Goal: Task Accomplishment & Management: Complete application form

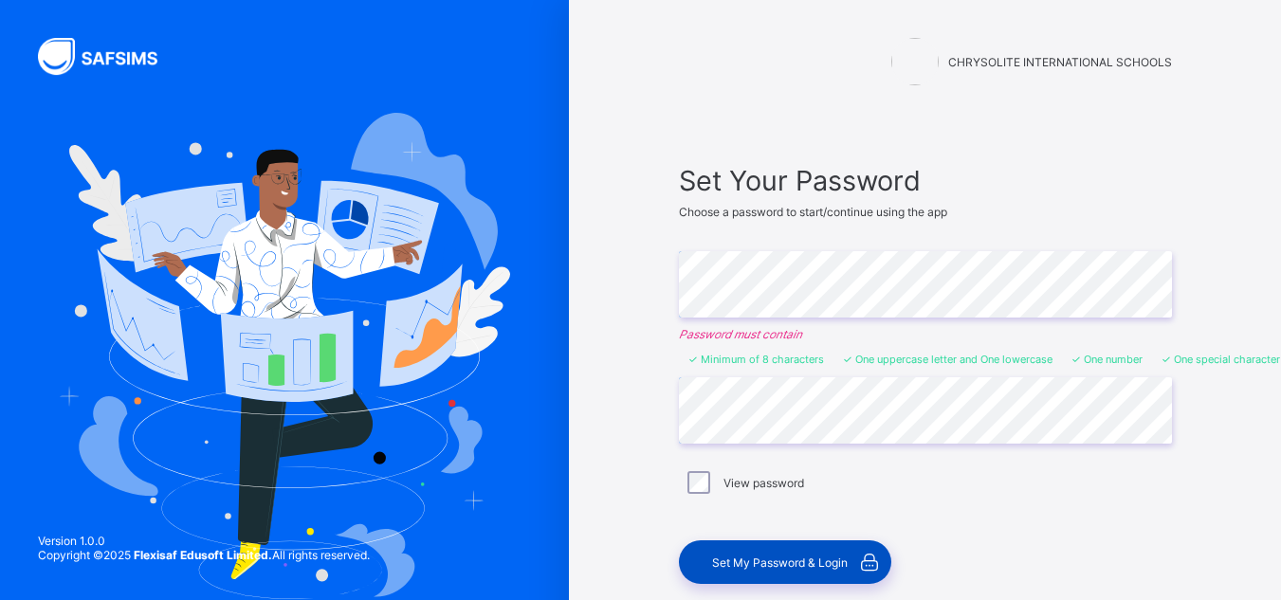
click at [727, 551] on div "Set My Password & Login" at bounding box center [785, 562] width 212 height 44
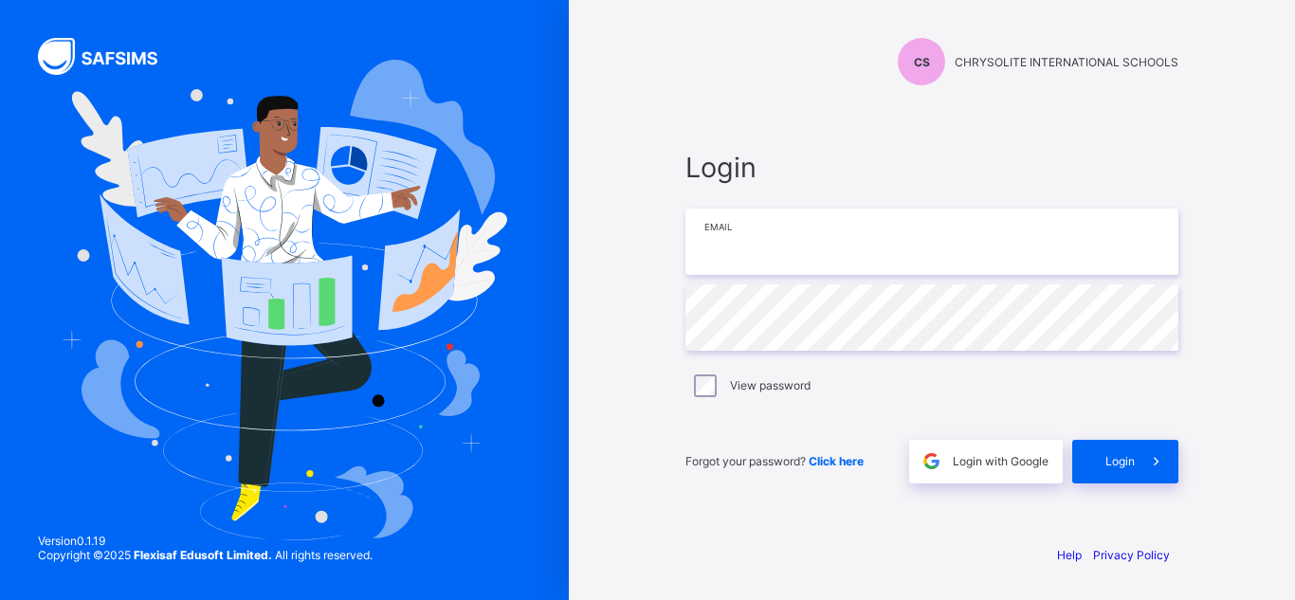
click at [778, 256] on input "email" at bounding box center [931, 242] width 493 height 66
type input "**********"
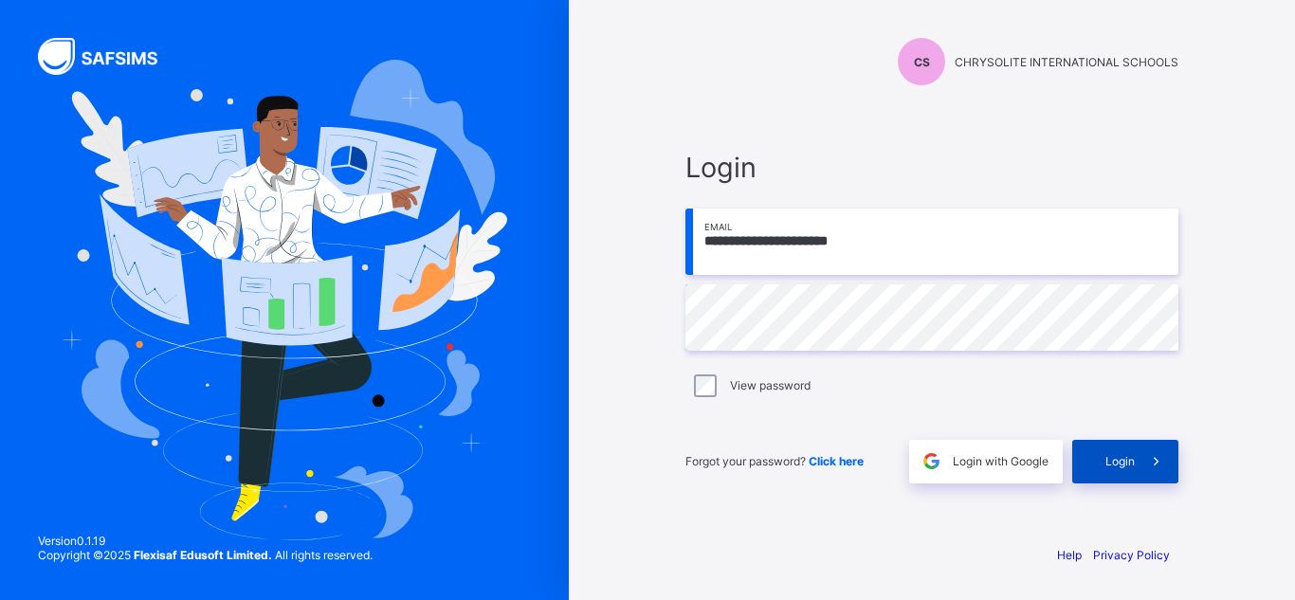
click at [1113, 454] on span "Login" at bounding box center [1119, 461] width 29 height 14
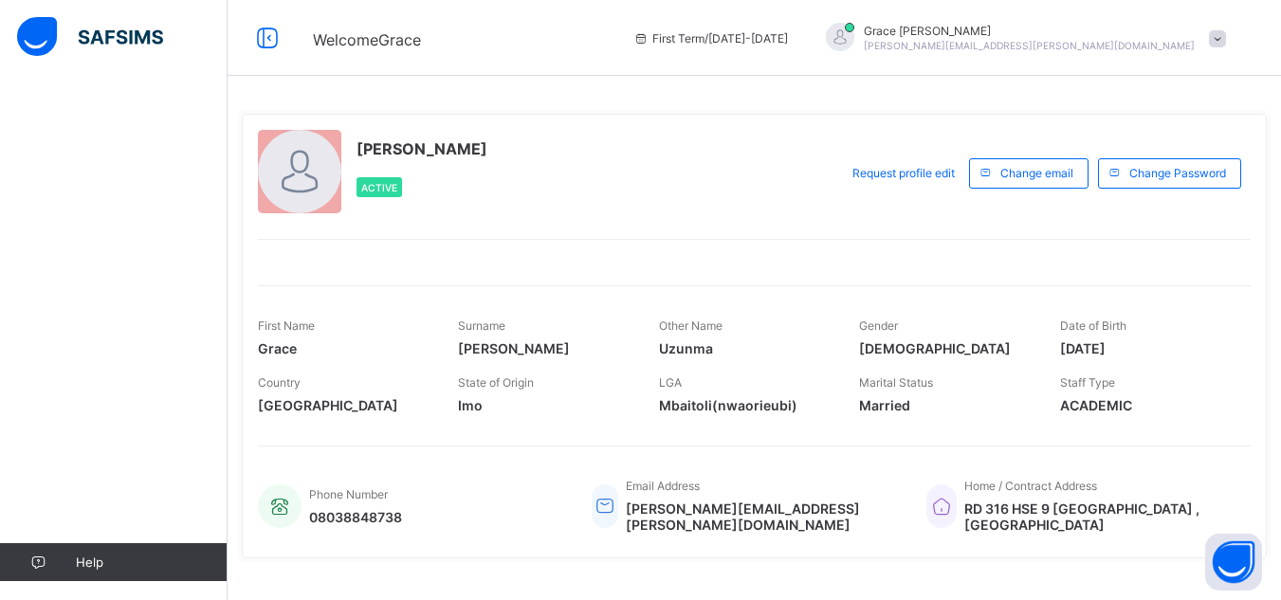
scroll to position [358, 0]
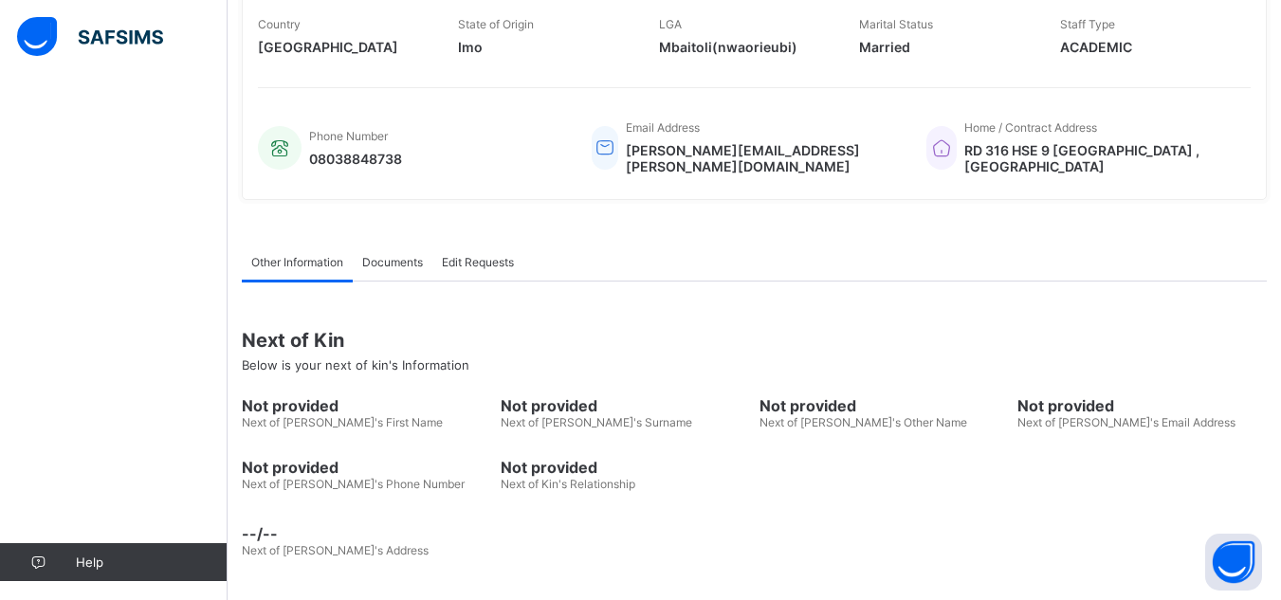
click at [415, 256] on span "Documents" at bounding box center [392, 262] width 61 height 14
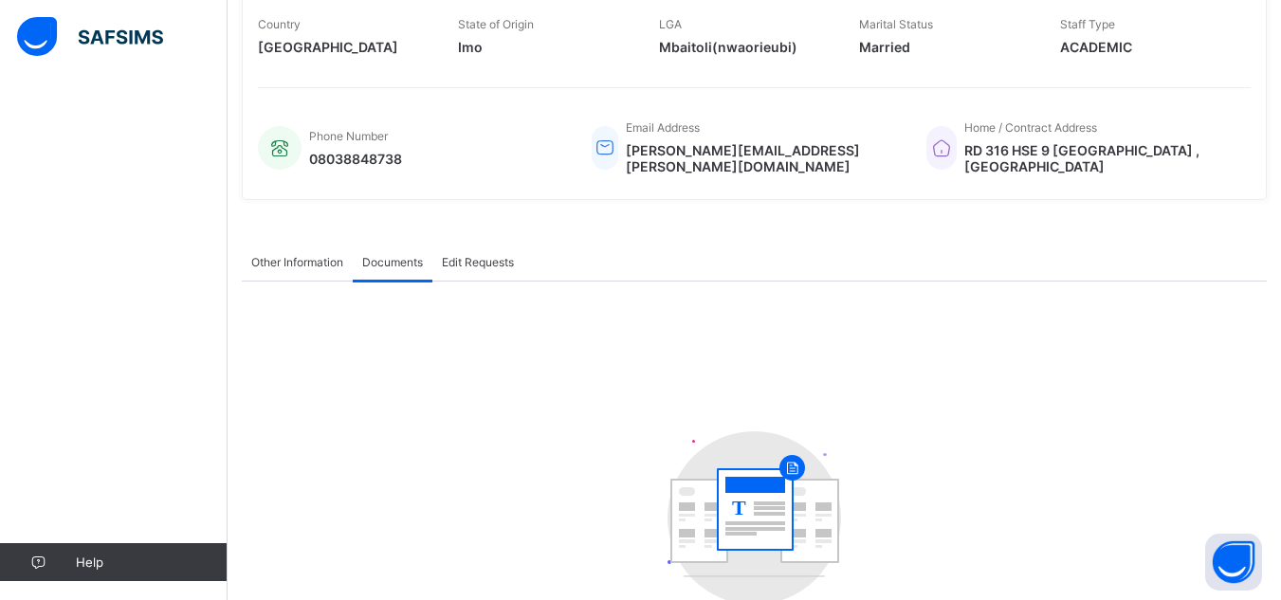
click at [474, 268] on span "Edit Requests" at bounding box center [478, 262] width 72 height 14
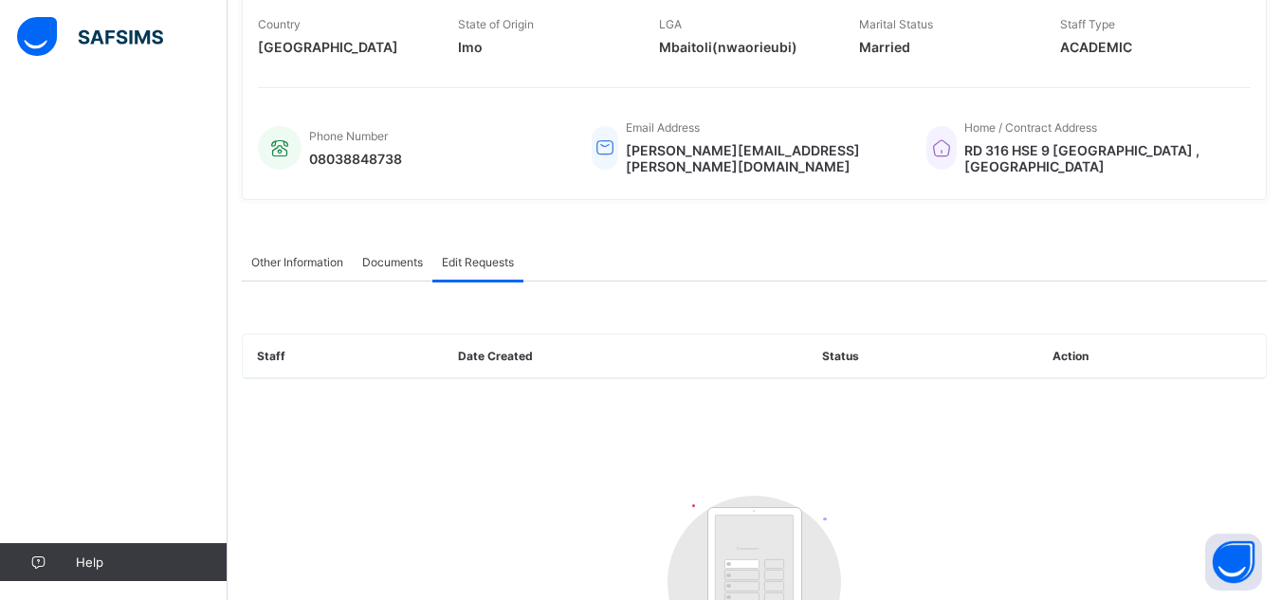
scroll to position [0, 0]
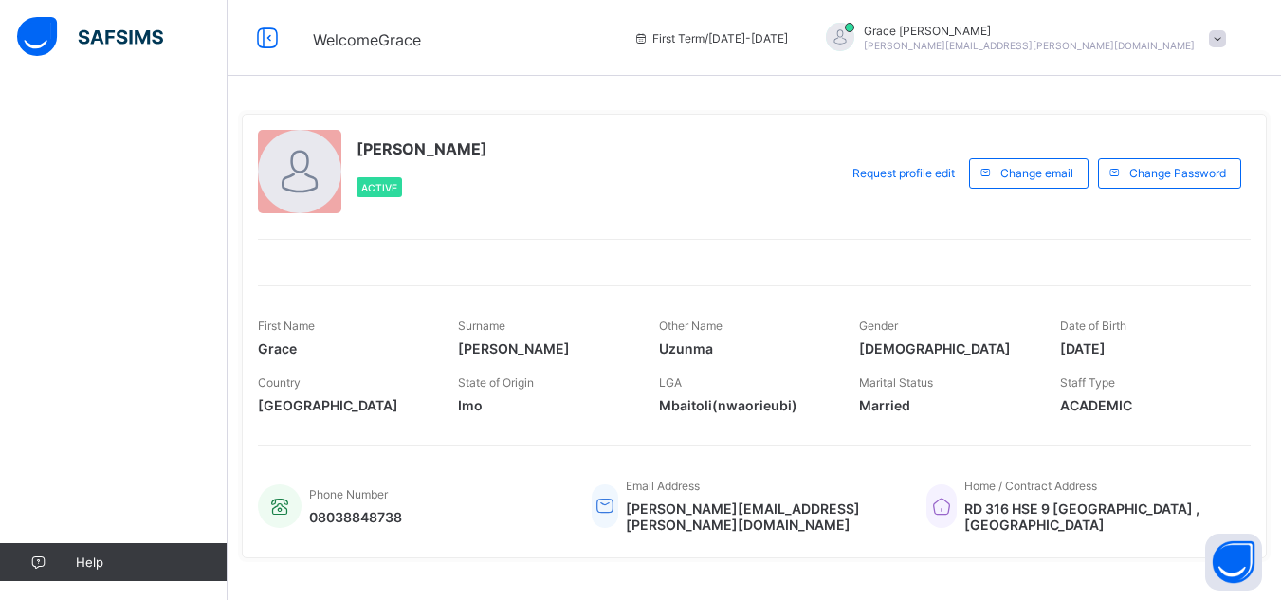
click at [1226, 35] on span at bounding box center [1217, 38] width 17 height 17
click at [1138, 152] on span "Profile" at bounding box center [1163, 150] width 125 height 22
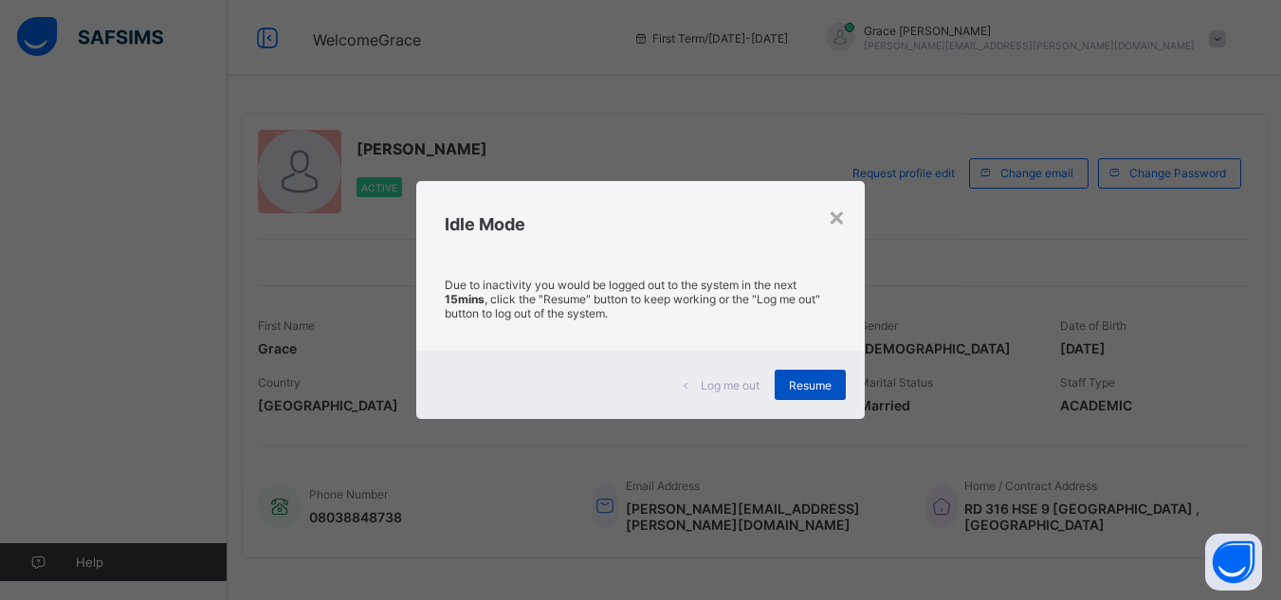
click at [787, 376] on div "Resume" at bounding box center [809, 385] width 71 height 30
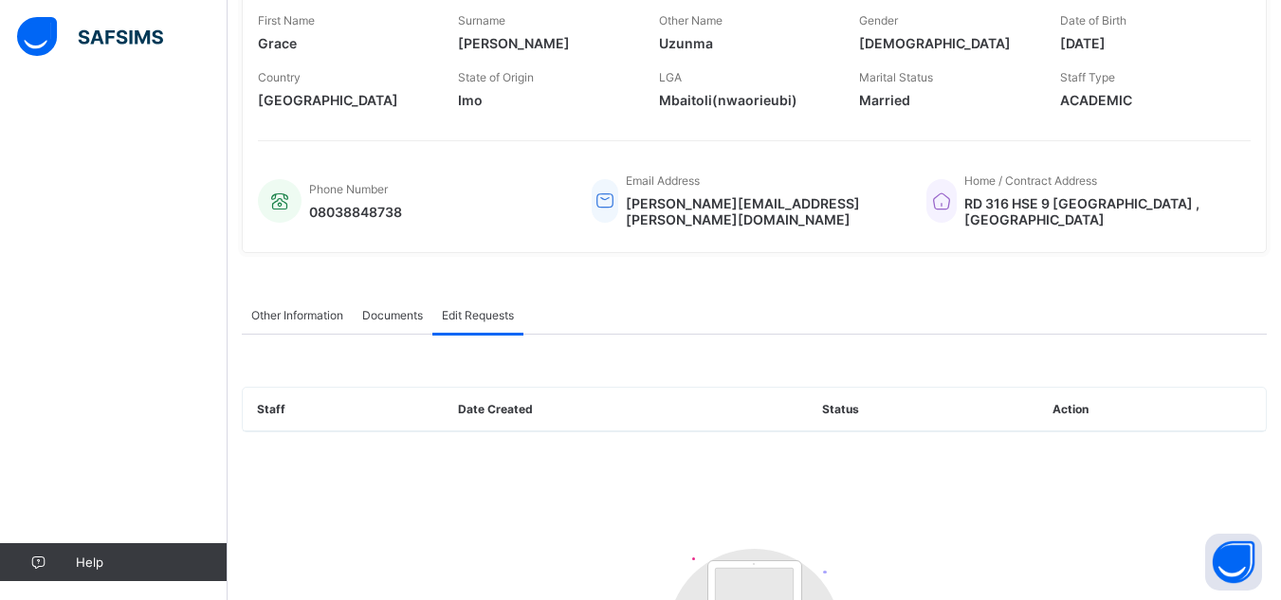
scroll to position [259, 0]
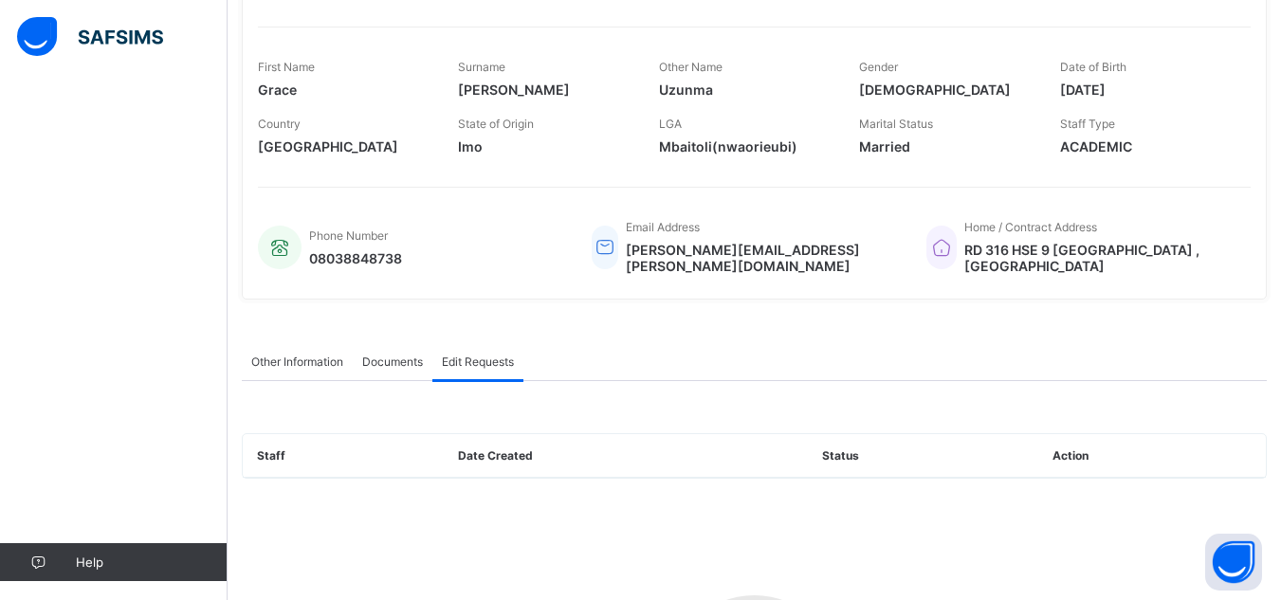
click at [292, 367] on span "Other Information" at bounding box center [297, 362] width 92 height 14
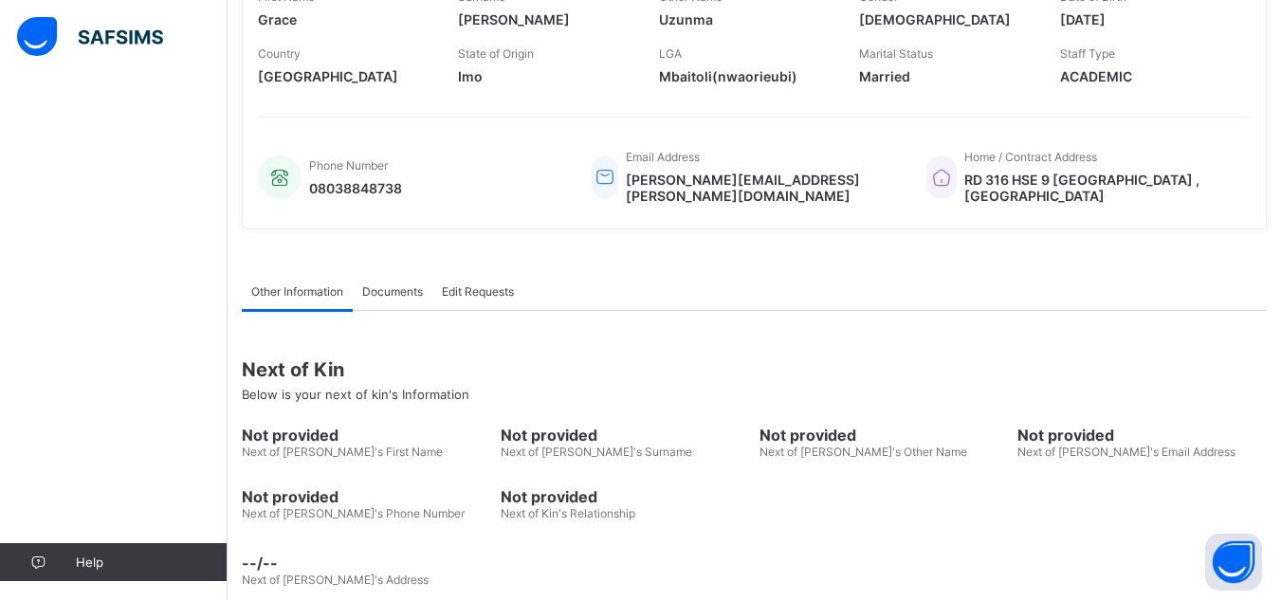
scroll to position [358, 0]
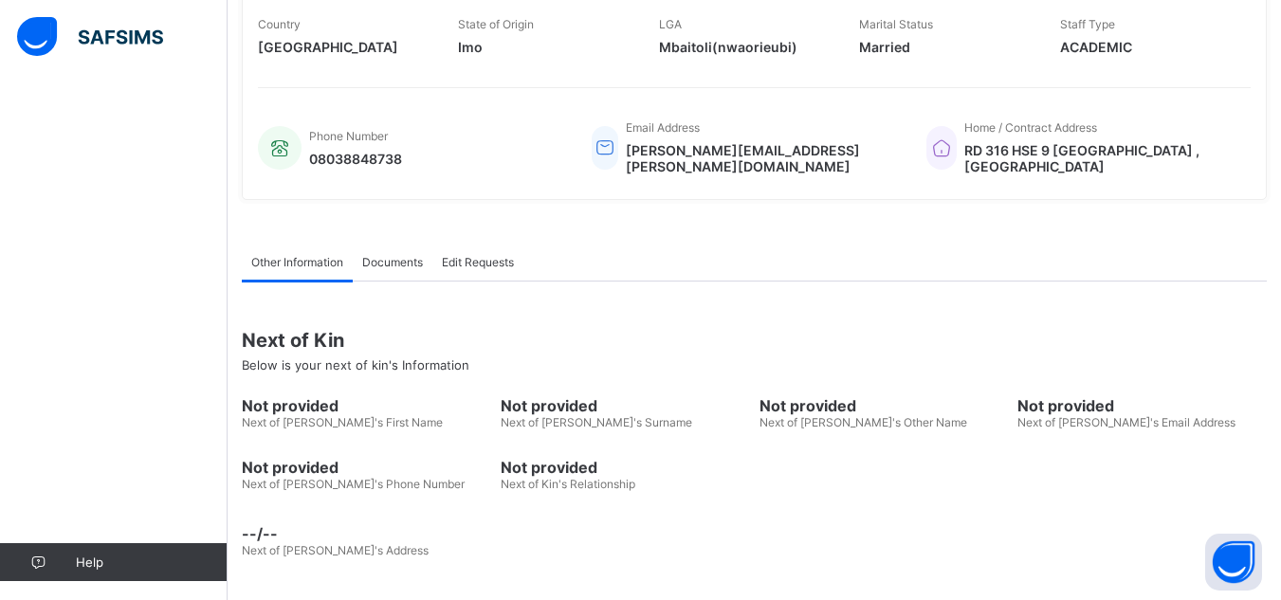
click at [477, 257] on span "Edit Requests" at bounding box center [478, 262] width 72 height 14
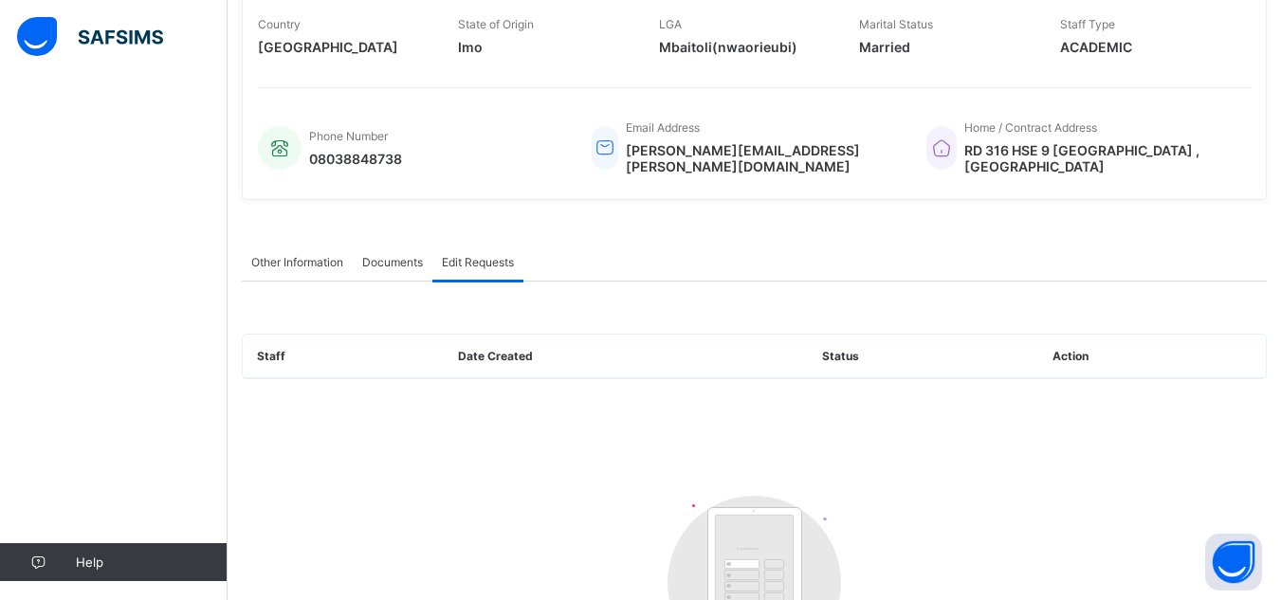
click at [607, 435] on div "Staff Date Created Status Action Customers There are currently no records." at bounding box center [754, 543] width 1025 height 418
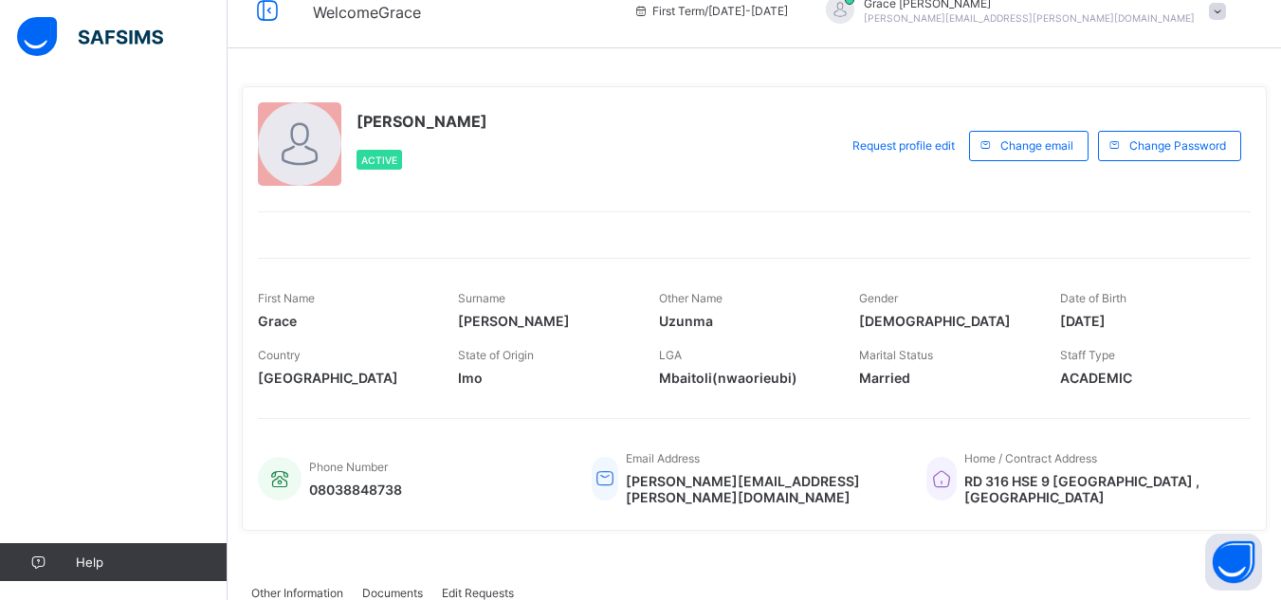
scroll to position [0, 0]
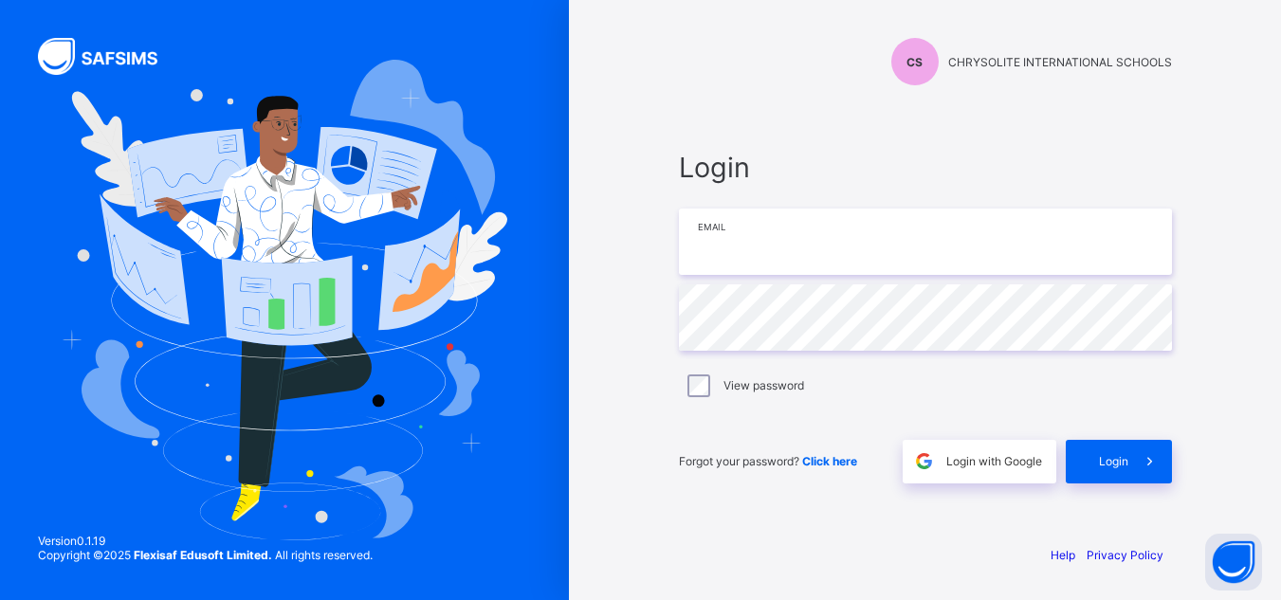
type input "**********"
